Goal: Information Seeking & Learning: Check status

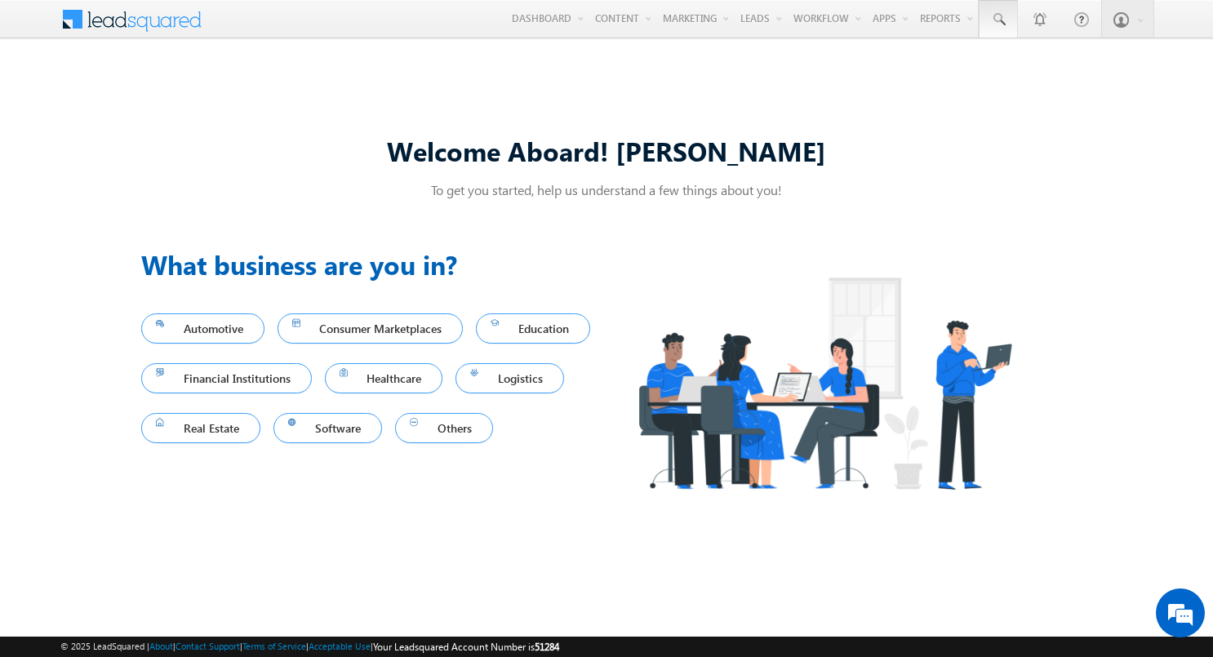
click at [997, 20] on span at bounding box center [998, 19] width 16 height 16
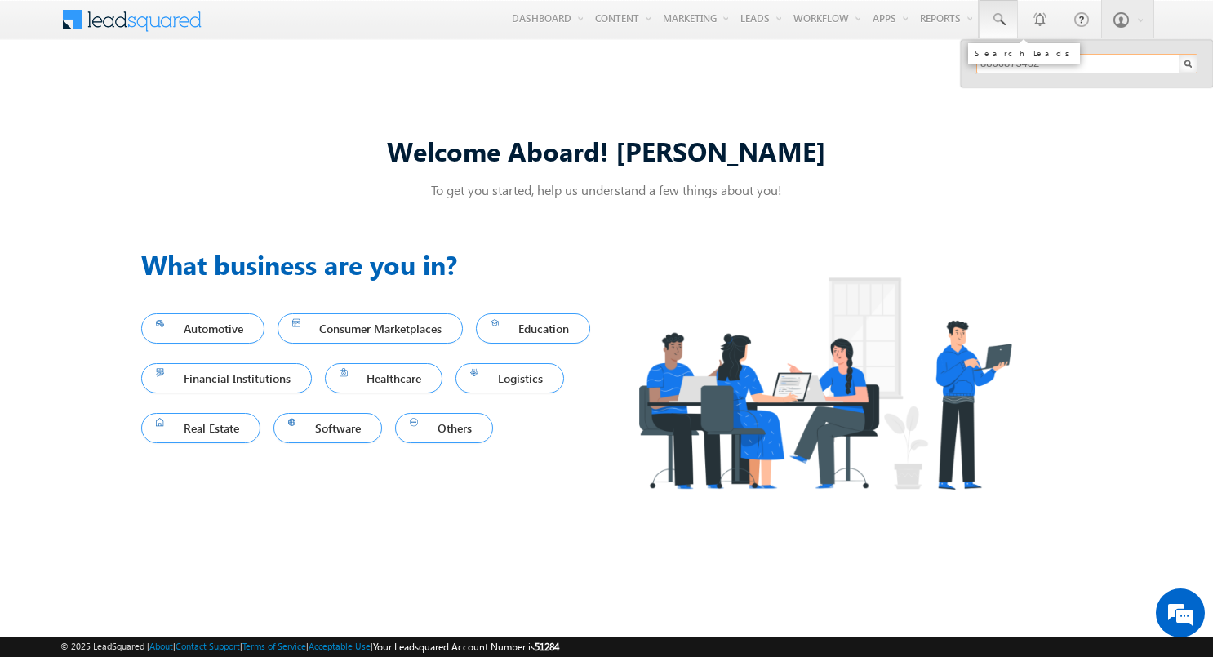
type input "8866875432"
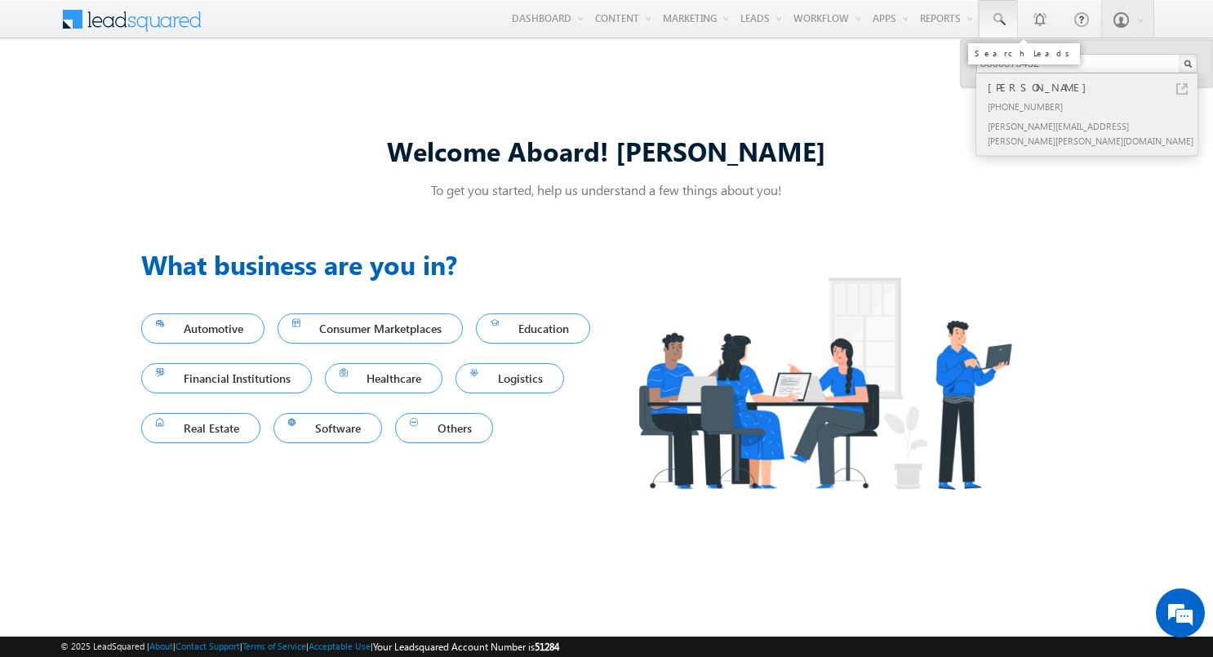
click at [1094, 87] on div "Herbert Ganaka" at bounding box center [1093, 87] width 219 height 18
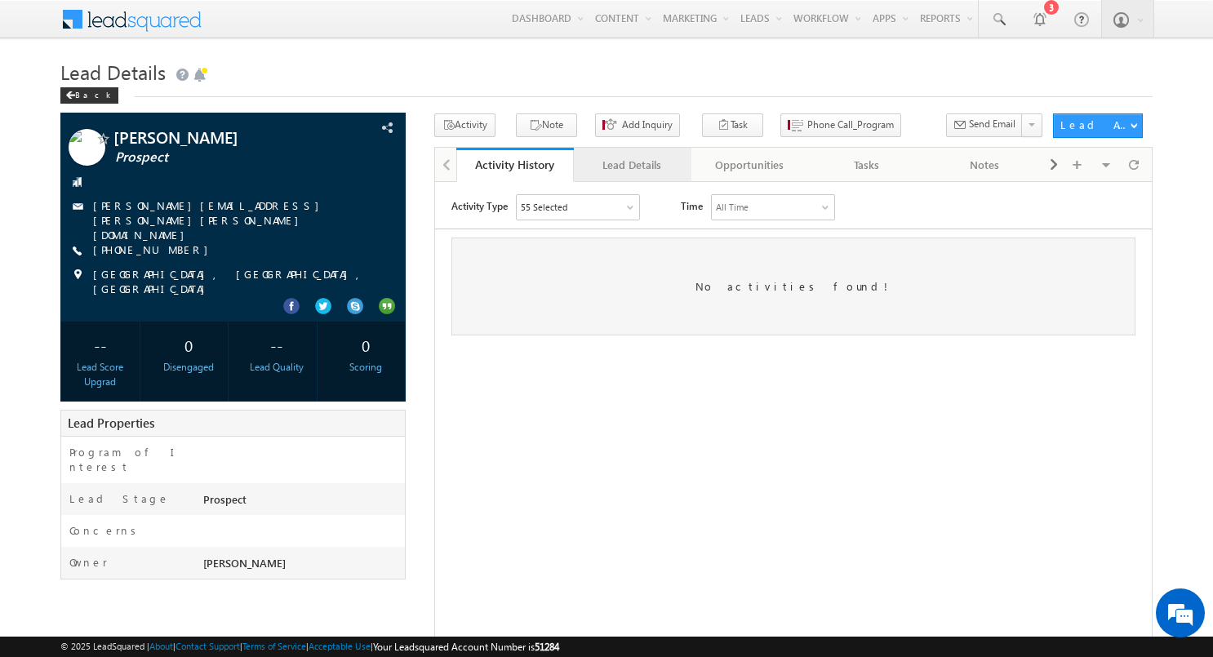
click at [631, 165] on div "Lead Details" at bounding box center [632, 165] width 90 height 20
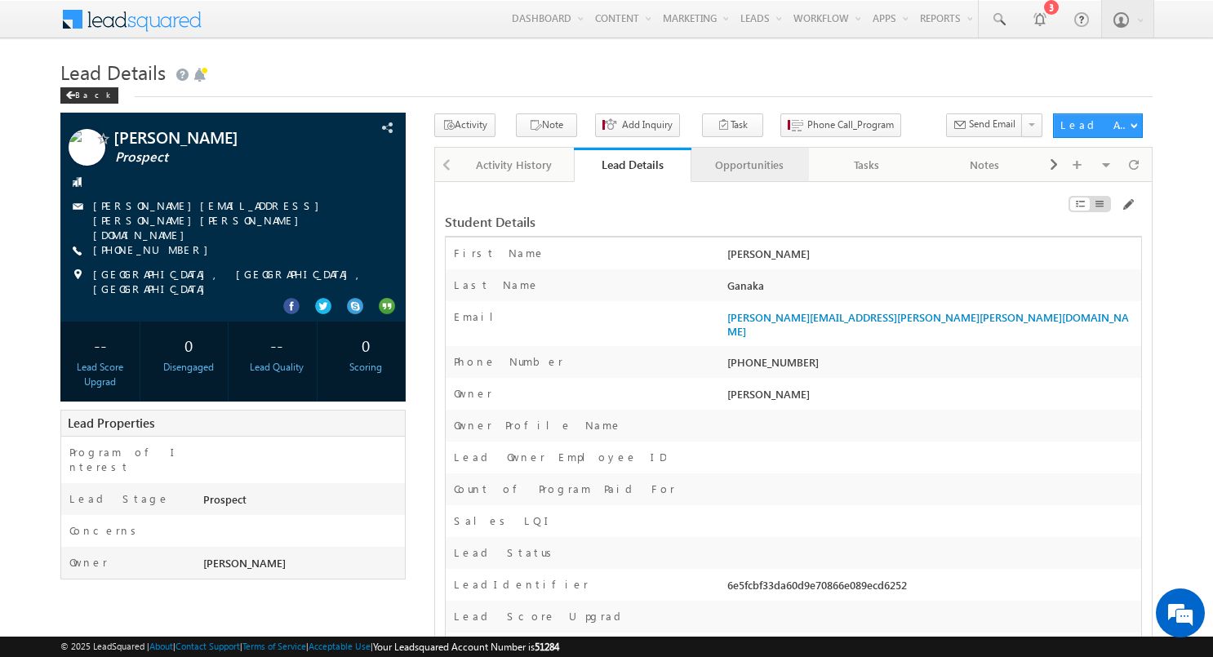
click at [748, 165] on div "Opportunities" at bounding box center [749, 165] width 90 height 20
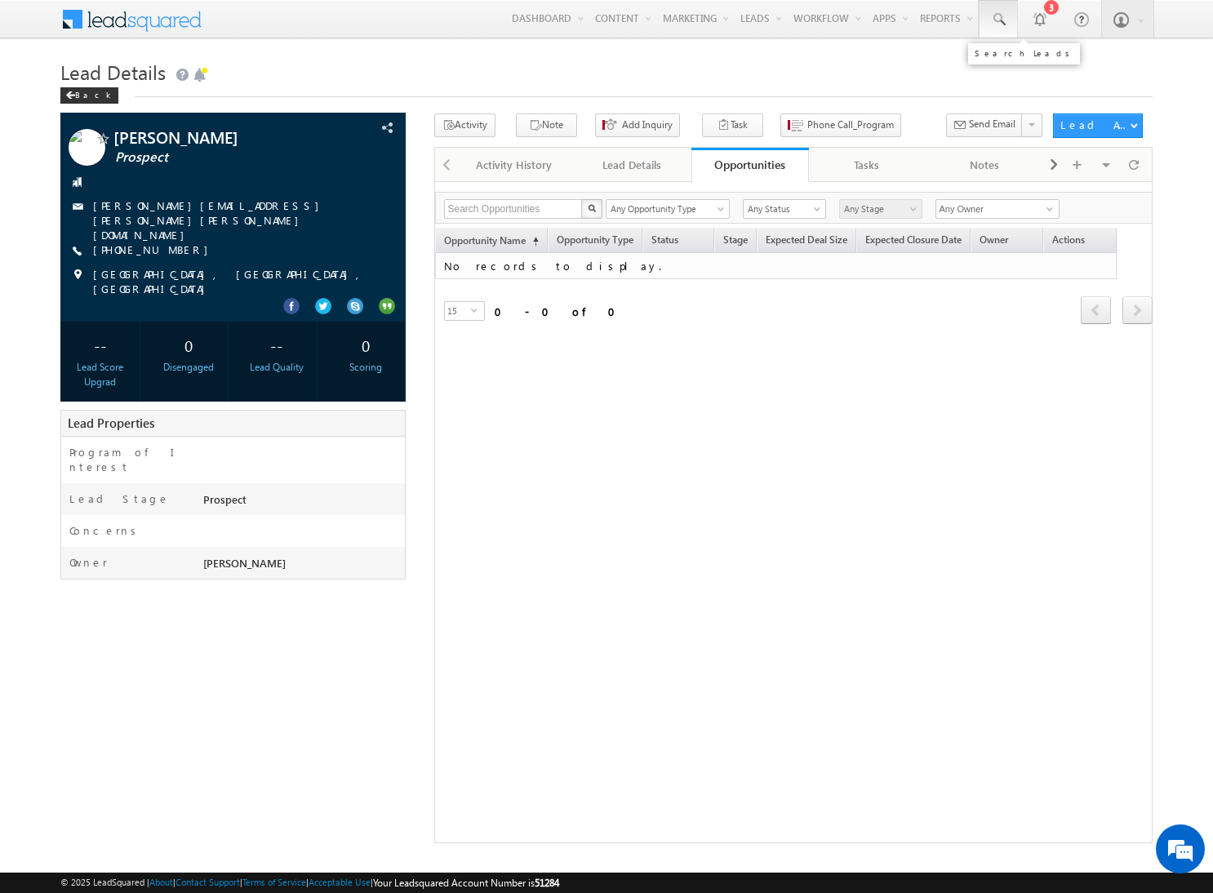
click at [1005, 24] on span at bounding box center [998, 19] width 16 height 16
click at [1023, 65] on input "text" at bounding box center [1086, 64] width 221 height 20
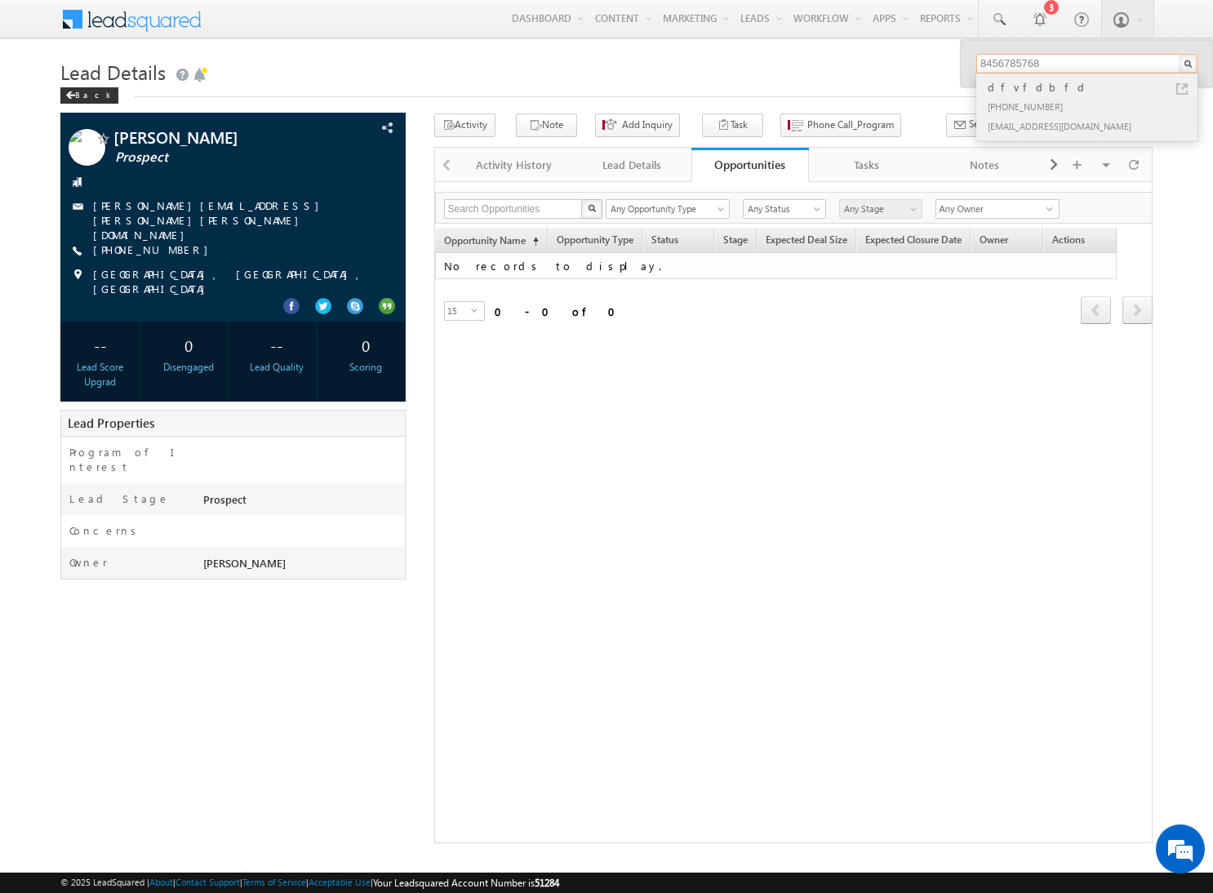
type input "8456785768"
click at [1046, 84] on div "dfvfdbfd" at bounding box center [1093, 87] width 219 height 18
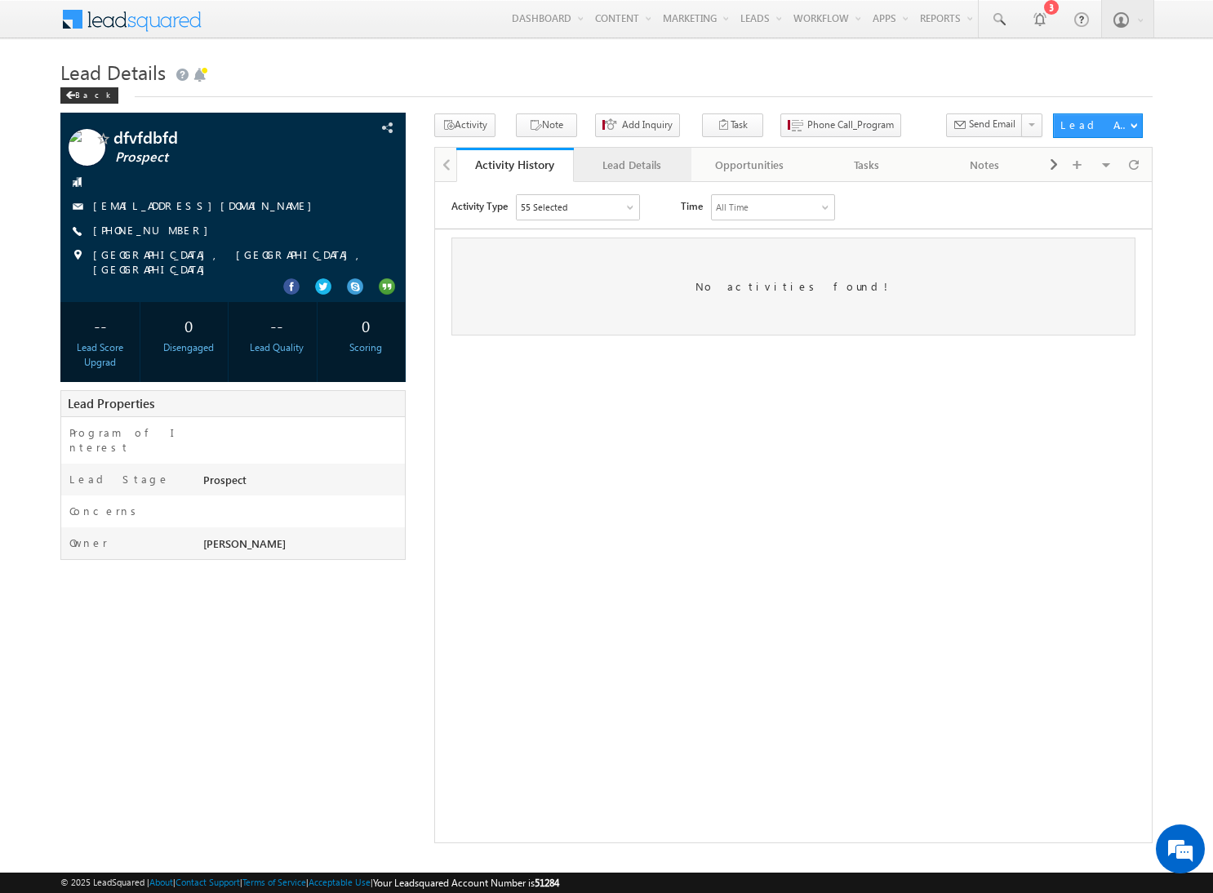
click at [631, 167] on div "Lead Details" at bounding box center [632, 165] width 90 height 20
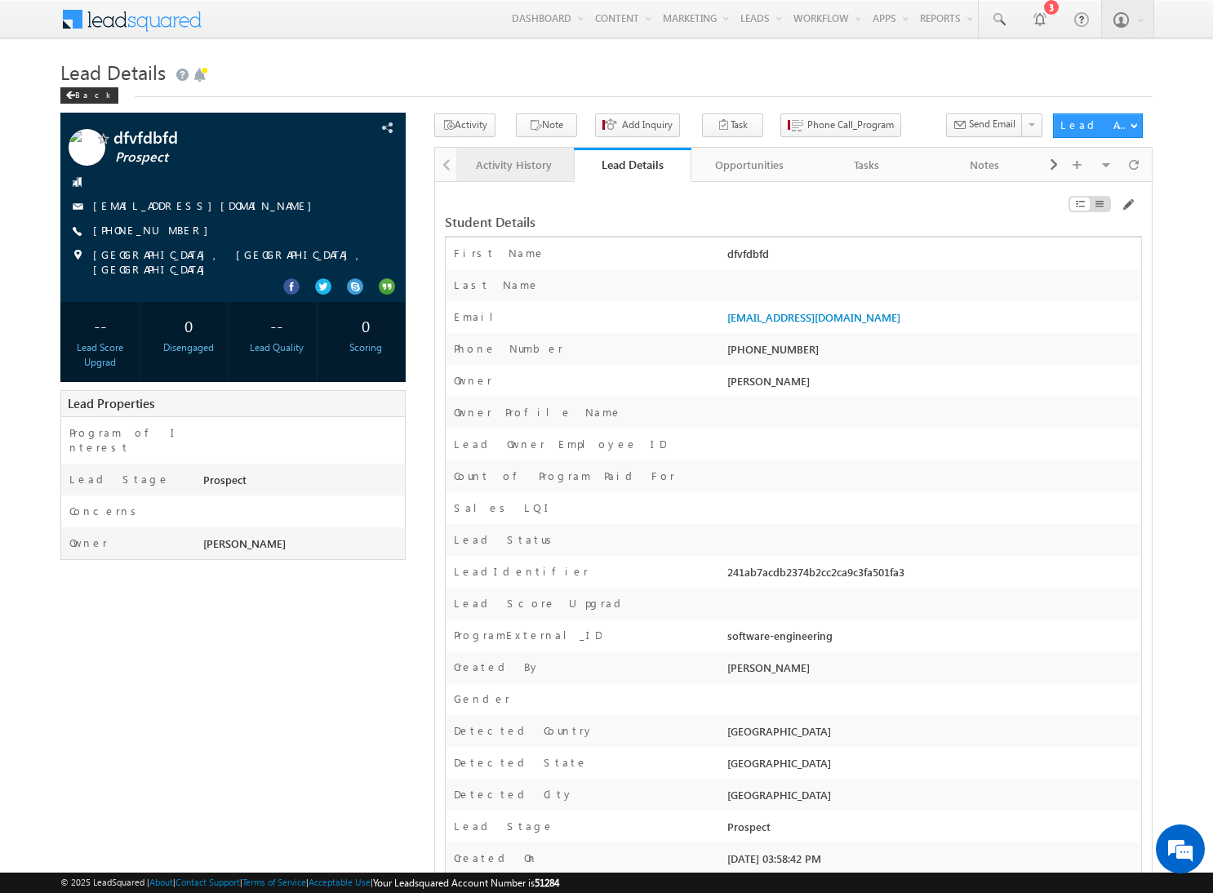
click at [483, 172] on div "Activity History" at bounding box center [514, 165] width 90 height 20
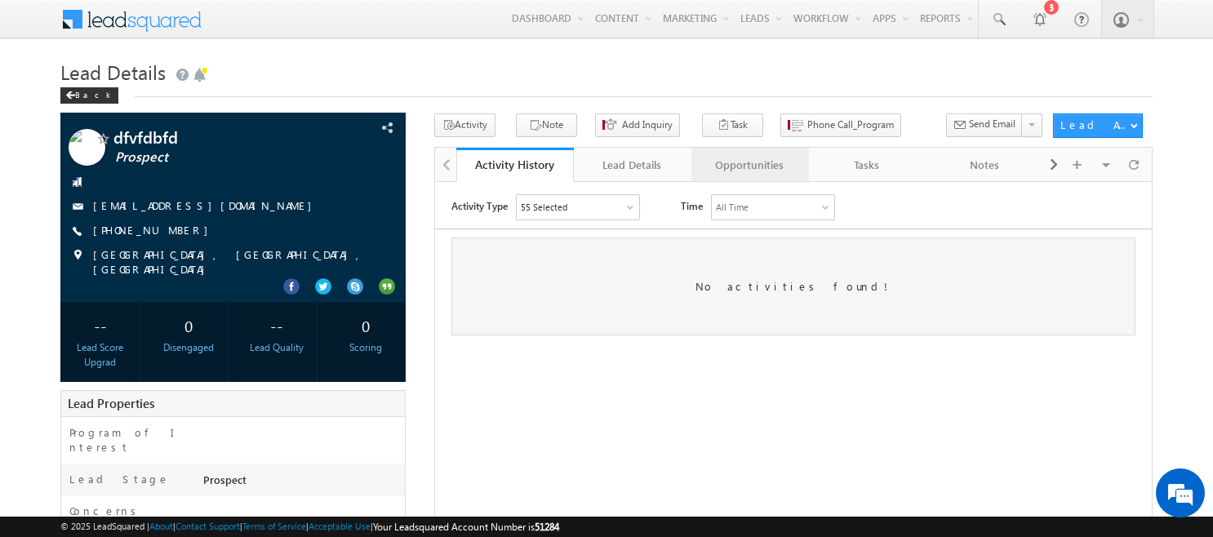
click at [778, 171] on div "Opportunities" at bounding box center [749, 165] width 90 height 20
